Goal: Transaction & Acquisition: Purchase product/service

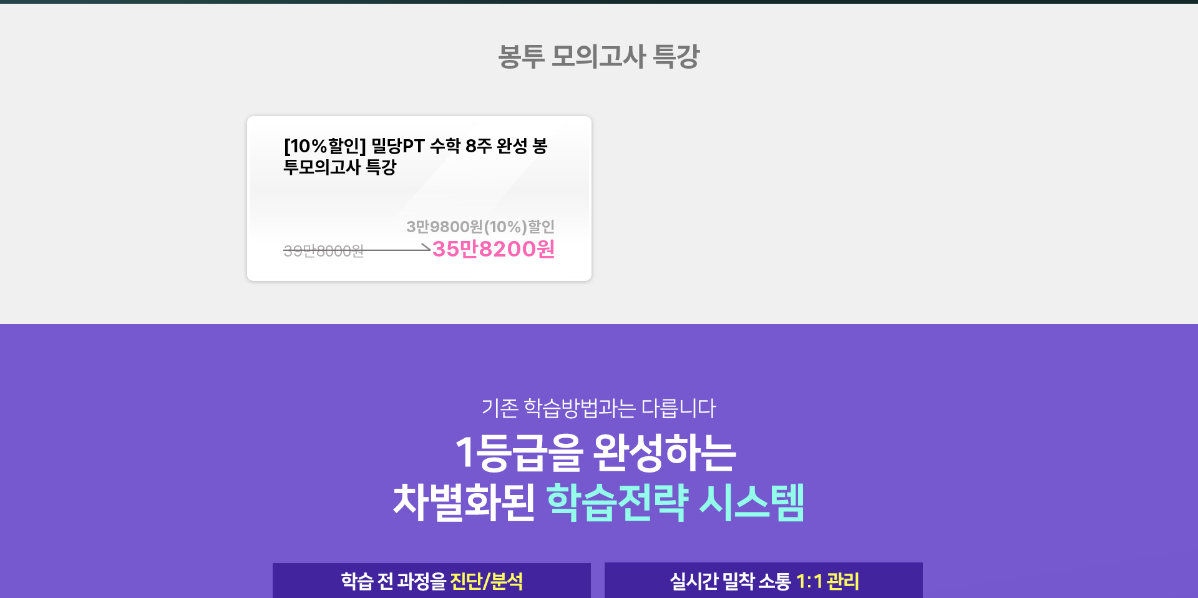
scroll to position [1603, 0]
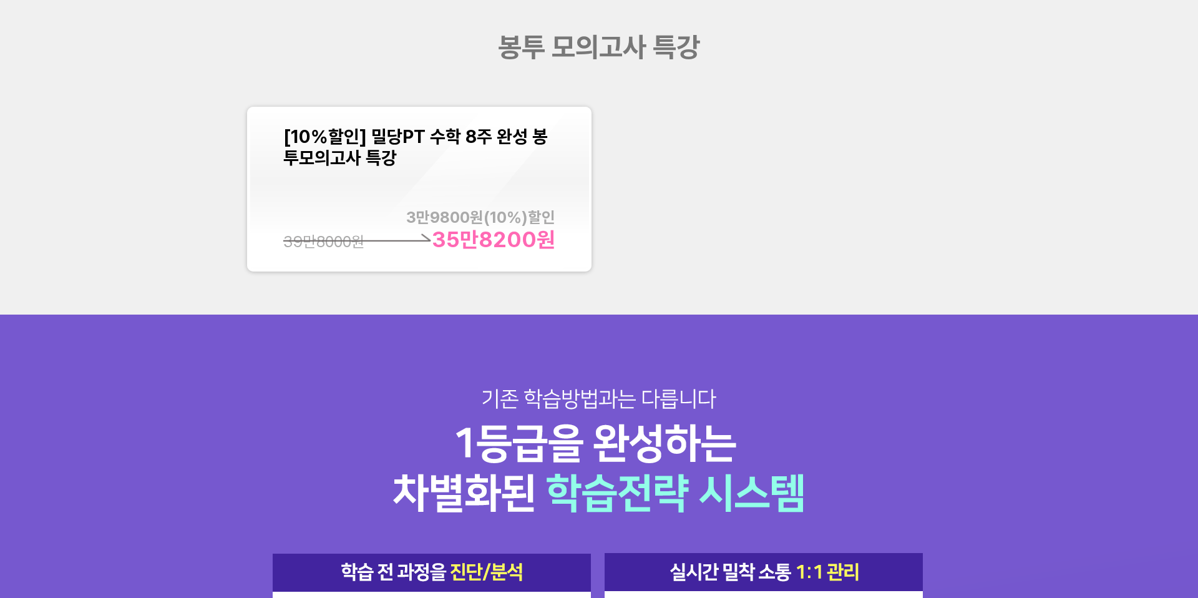
click at [469, 178] on div "[10%할인] 밀당PT 수학 8주 완성 봉투모의고사 특강 3만9800 원( 10 %)할인 35만8200 원 39만8000 원" at bounding box center [419, 189] width 272 height 126
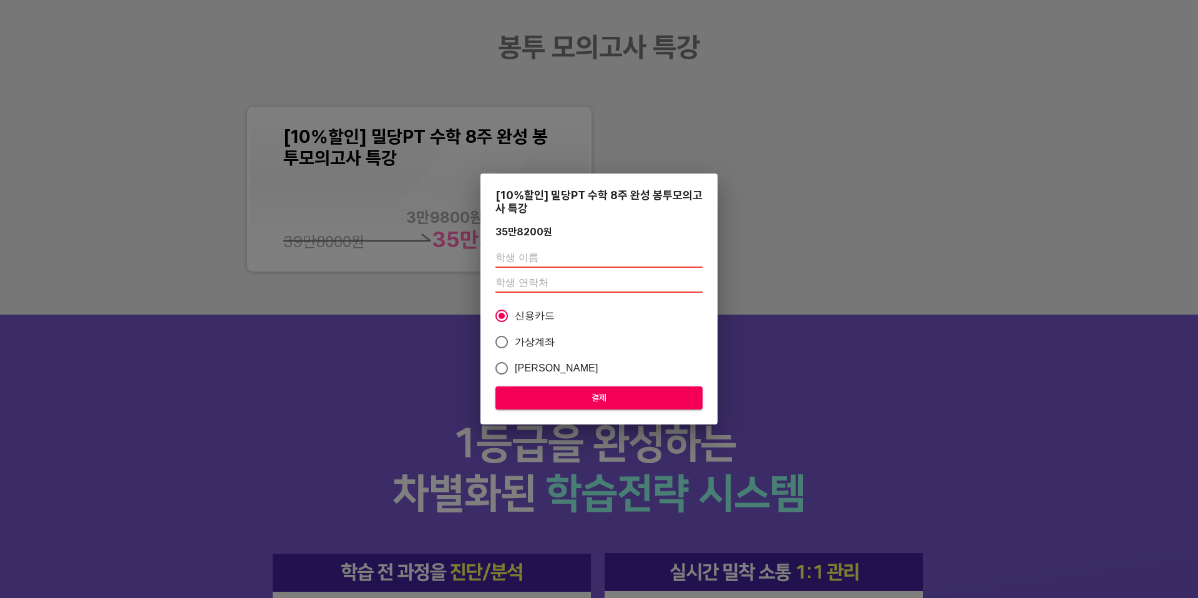
click at [529, 260] on input "text" at bounding box center [598, 258] width 207 height 20
type input "황주찬"
type input "01062883475"
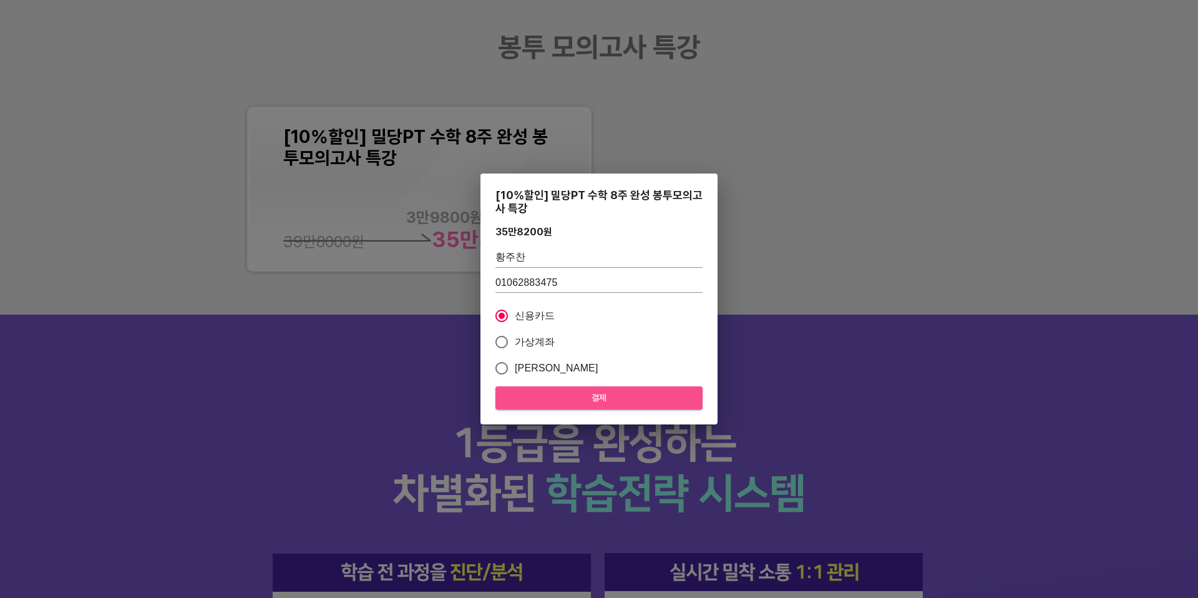
click at [597, 404] on span "결제" at bounding box center [598, 398] width 187 height 16
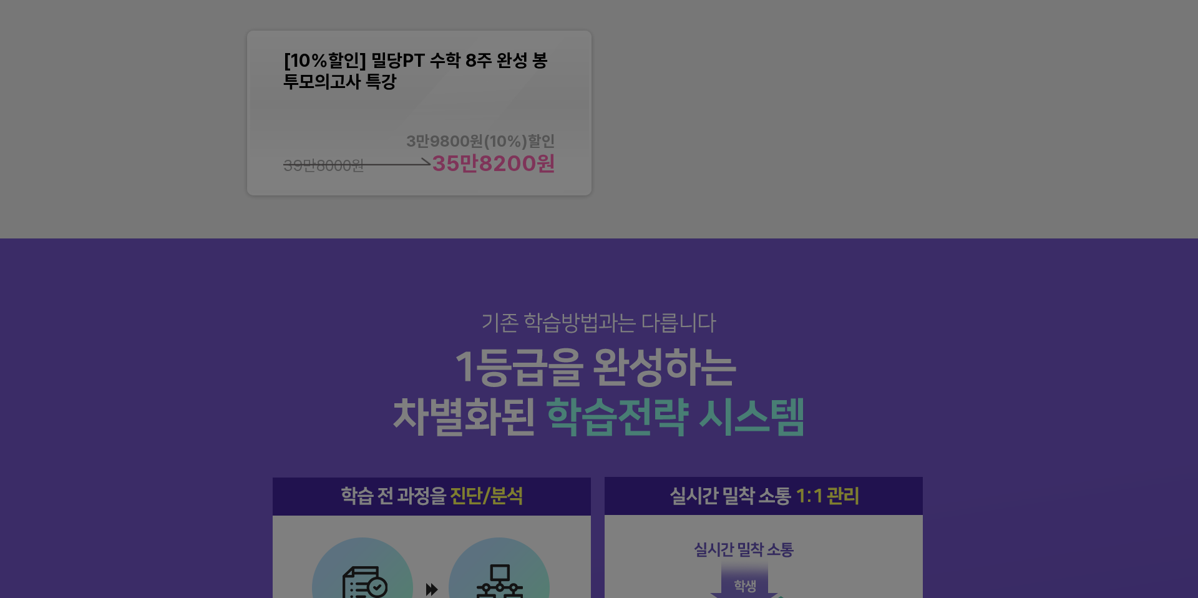
scroll to position [1783, 0]
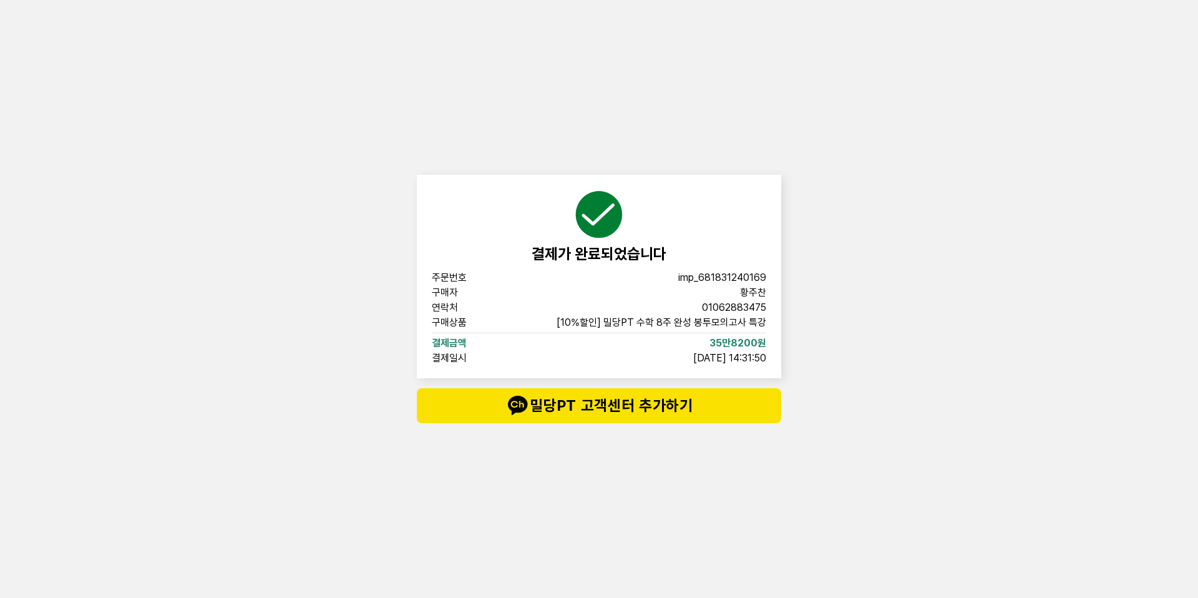
drag, startPoint x: 668, startPoint y: 276, endPoint x: 775, endPoint y: 355, distance: 133.0
click at [776, 355] on div "결제가 완료되었습니다 주문번호 imp_[PHONE_NUMBER] 구매자 [PERSON_NAME] 연락처 01062883475 구매상품 [10%…" at bounding box center [599, 276] width 364 height 203
click at [731, 355] on span "[DATE] 14:31:50" at bounding box center [729, 358] width 73 height 10
click at [384, 364] on div "결제가 완료되었습니다 주문번호 imp_[PHONE_NUMBER] 구매자 황주찬 연락처 01062883475 구매상품 [10%할인] 밀당PT 수…" at bounding box center [599, 299] width 1198 height 598
click at [668, 94] on div "결제가 완료되었습니다 주문번호 imp_[PHONE_NUMBER] 구매자 황주찬 연락처 01062883475 구매상품 [10%할인] 밀당PT 수…" at bounding box center [599, 299] width 374 height 598
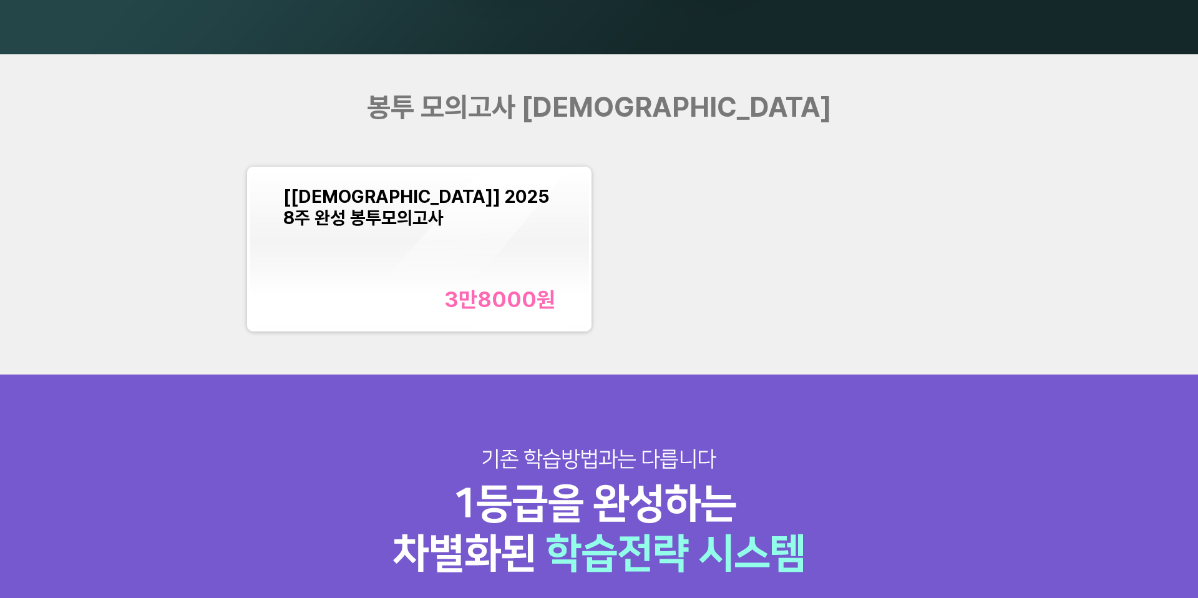
scroll to position [1592, 0]
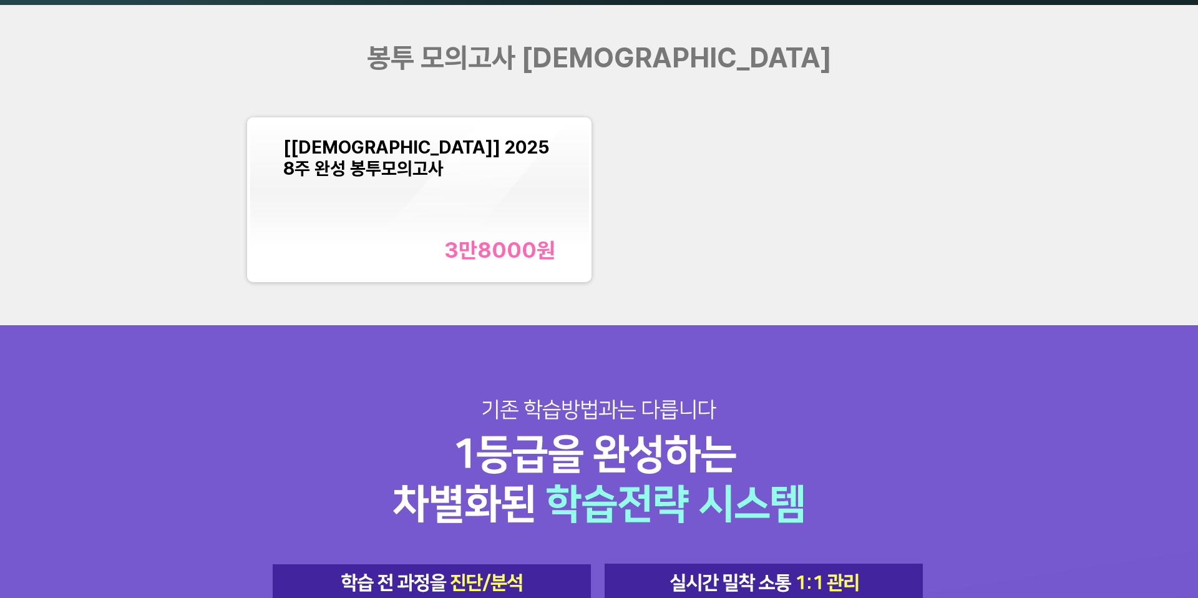
click at [509, 205] on div "[교재] 2025 8주 완성 봉투모의고사 3만8000 원" at bounding box center [419, 200] width 272 height 126
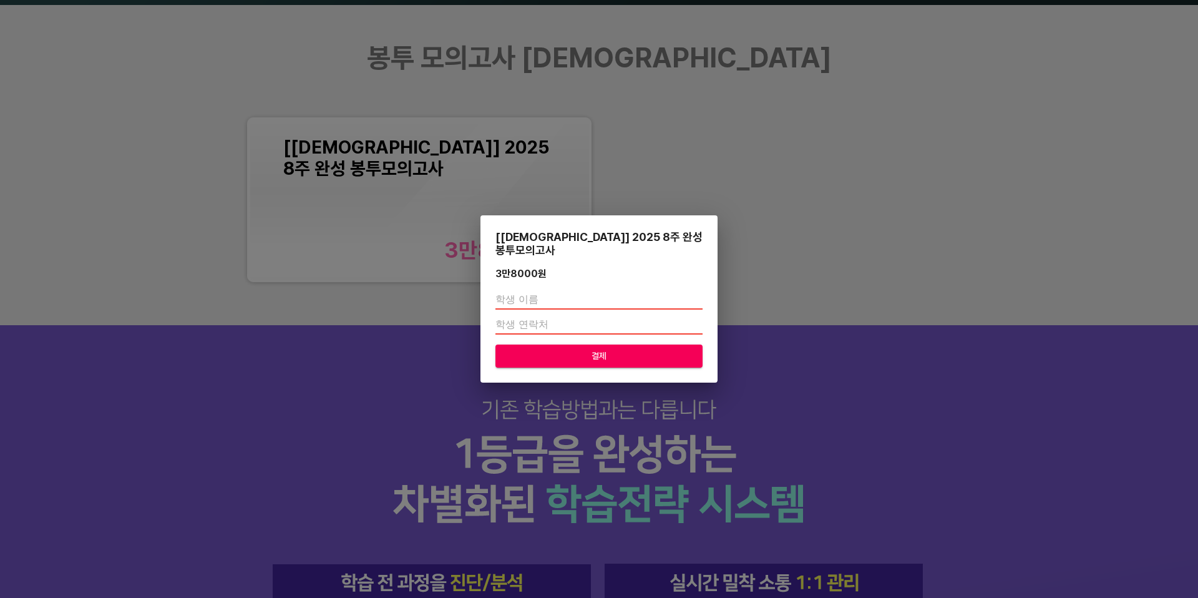
click at [537, 290] on input "text" at bounding box center [598, 300] width 207 height 20
type input "황주찬"
type input "01062883475"
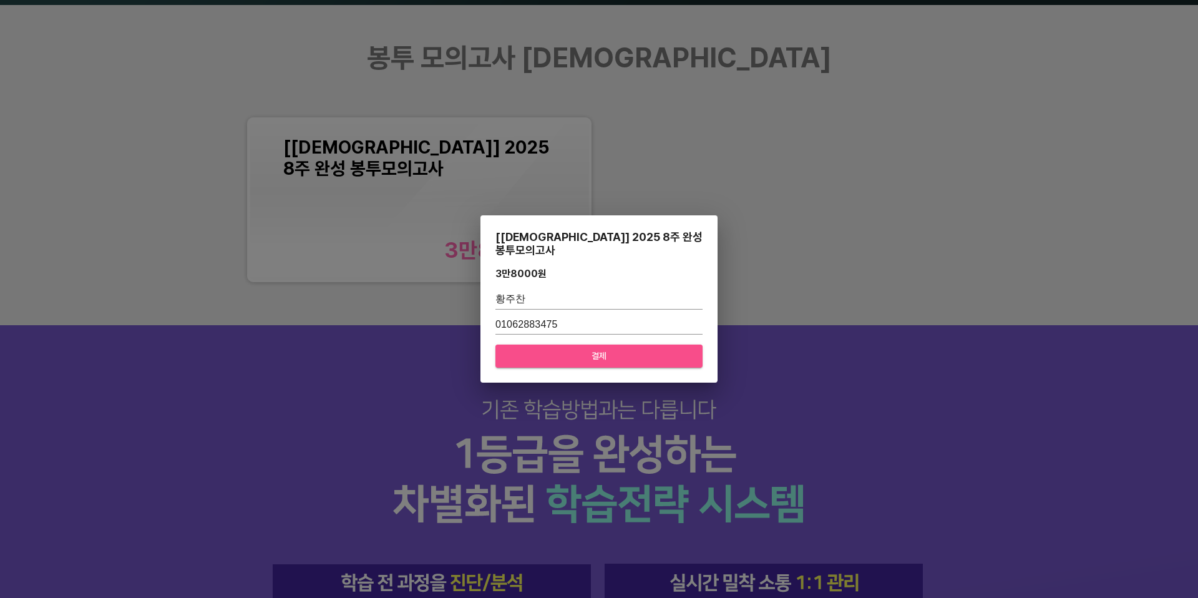
click at [647, 348] on span "결제" at bounding box center [598, 356] width 187 height 16
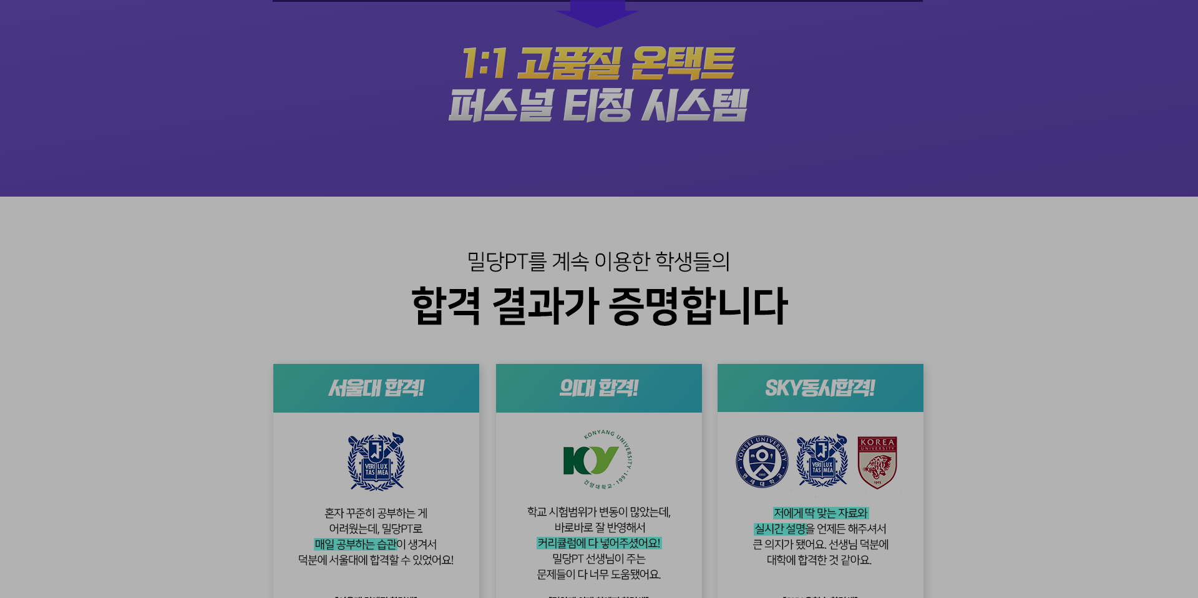
scroll to position [2840, 0]
